Goal: Task Accomplishment & Management: Use online tool/utility

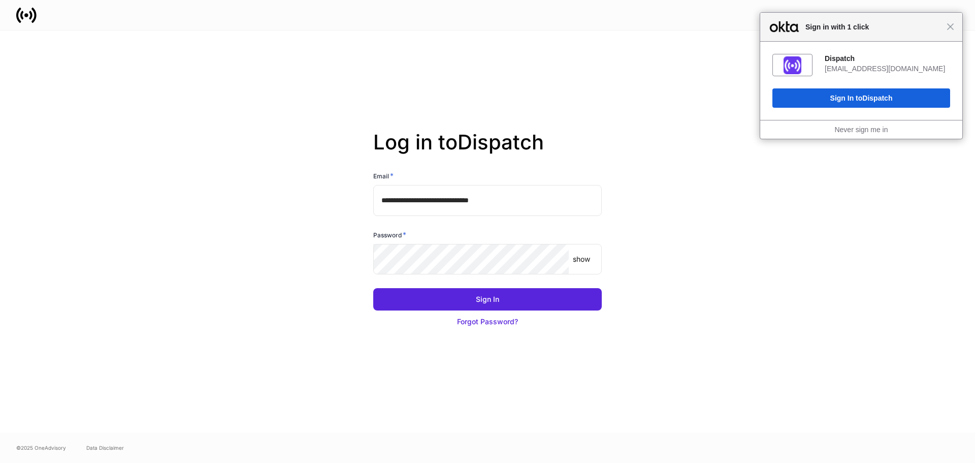
click at [441, 204] on input "**********" at bounding box center [487, 200] width 229 height 30
type input "**********"
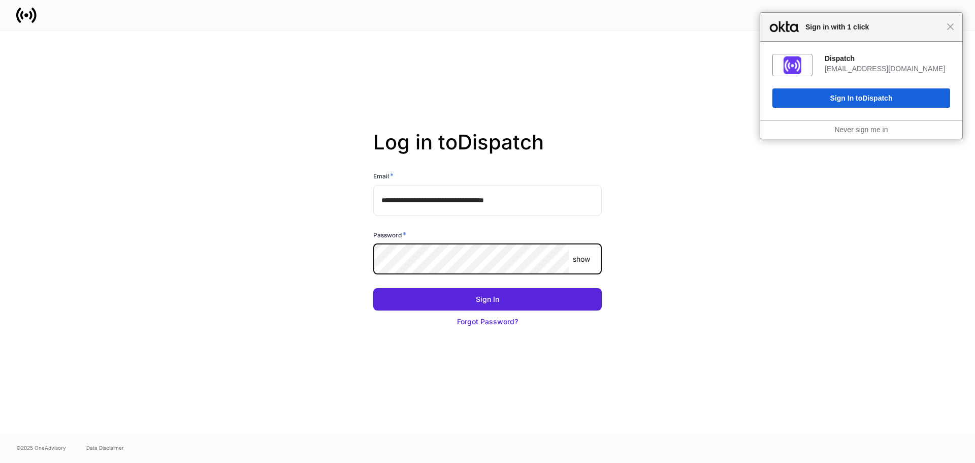
click at [373, 288] on button "Sign In" at bounding box center [487, 299] width 229 height 22
